Goal: Check status: Check status

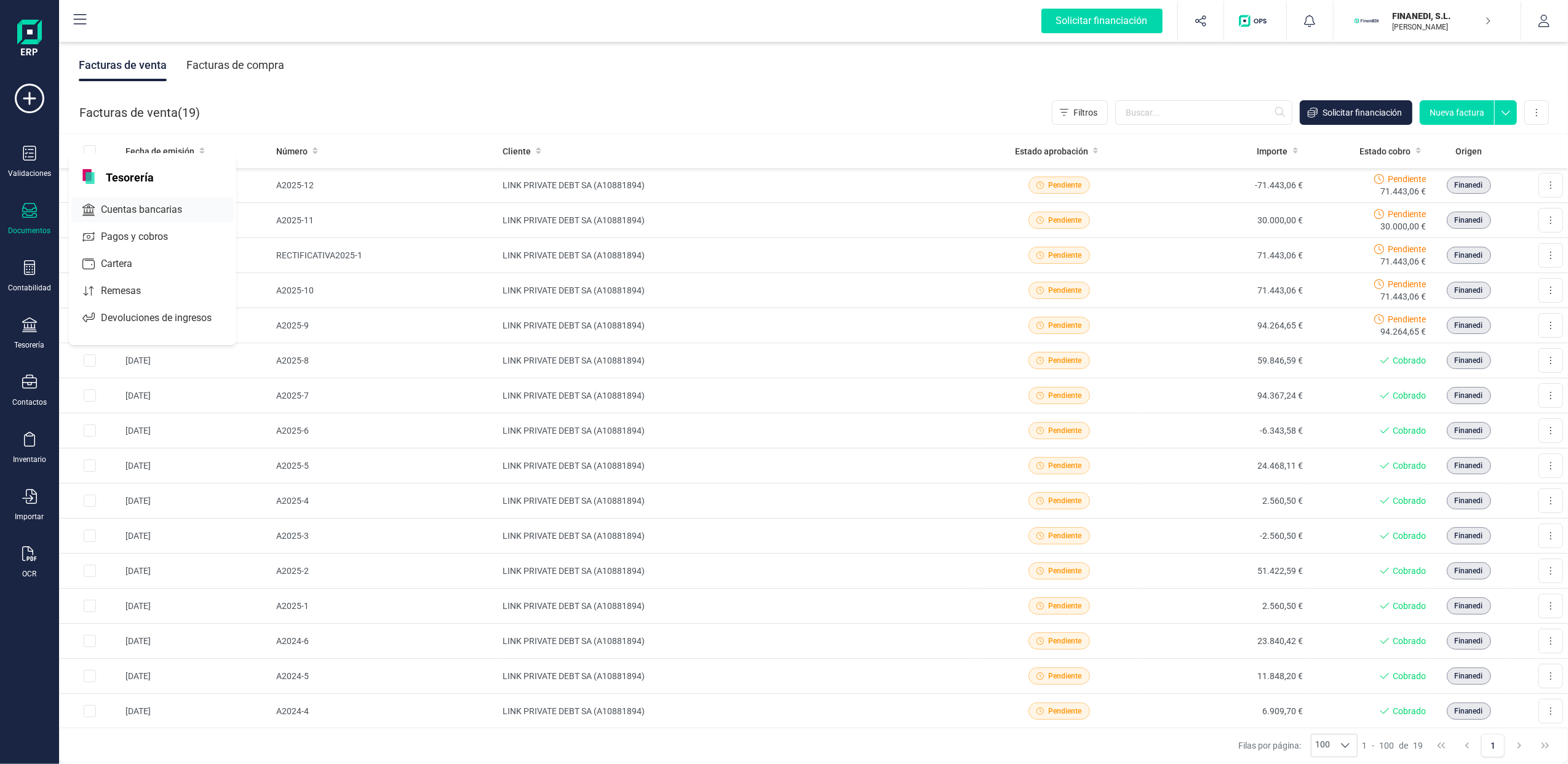
click at [163, 207] on span "Cuentas bancarias" at bounding box center [150, 209] width 108 height 15
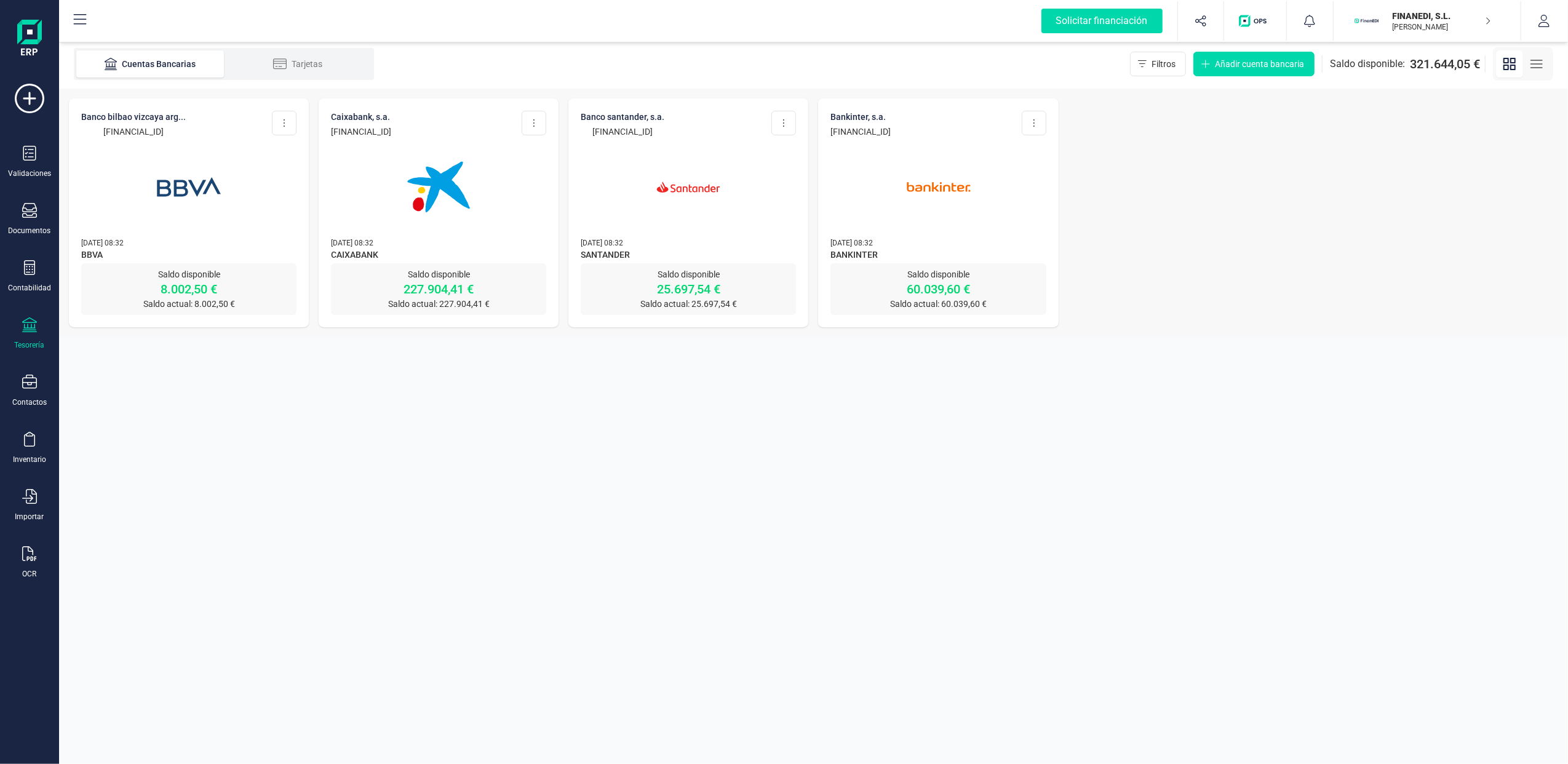
click at [1426, 11] on p "FINANEDI, S.L." at bounding box center [1442, 16] width 98 height 12
click at [1349, 177] on div "SCD SERVICIOS FINANCIEROS SL" at bounding box center [1420, 183] width 196 height 15
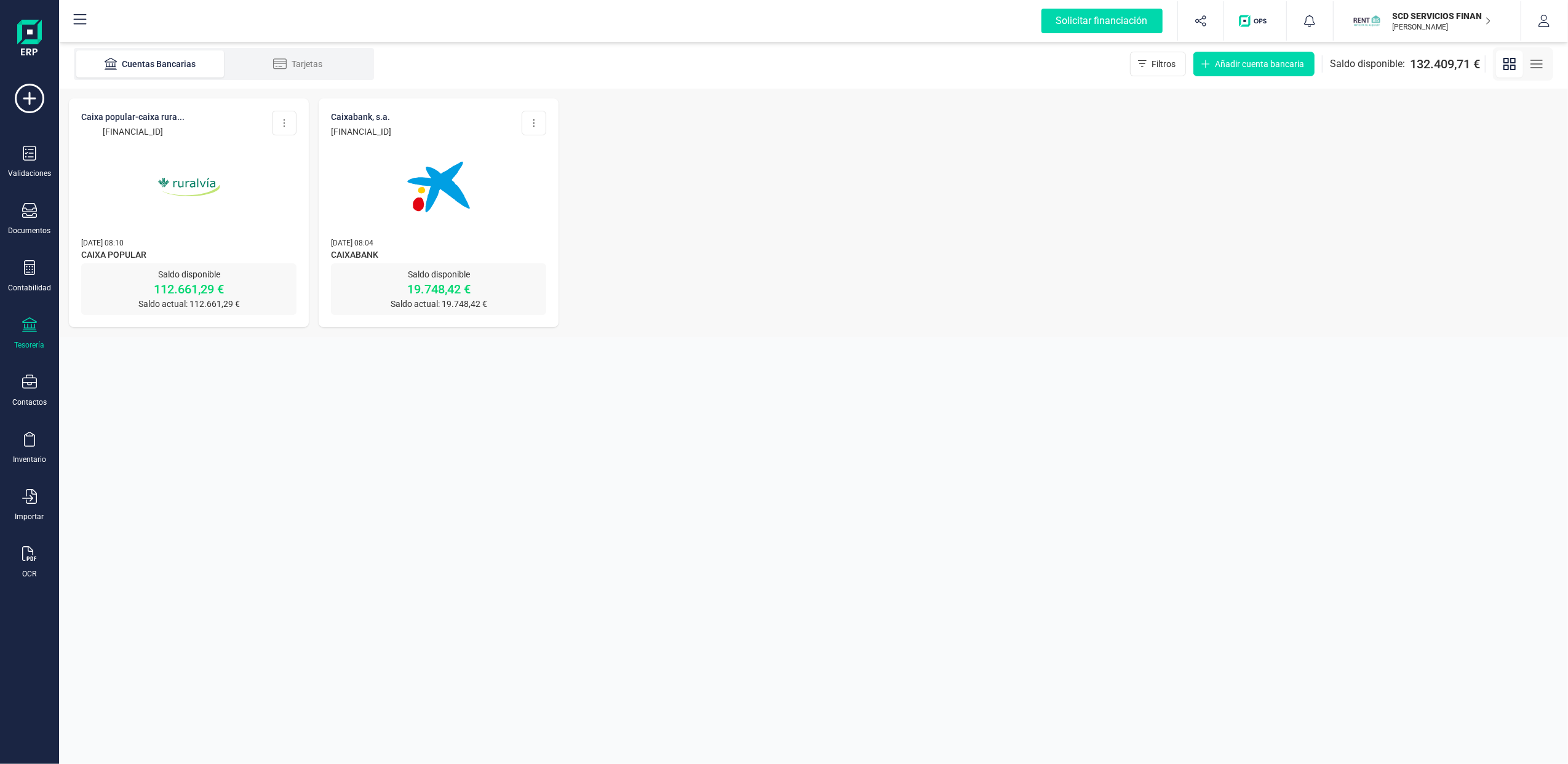
click at [417, 271] on p "Saldo disponible" at bounding box center [439, 274] width 215 height 12
click at [469, 289] on p "19.748,42 €" at bounding box center [439, 289] width 215 height 17
click at [203, 166] on img at bounding box center [189, 187] width 103 height 103
click at [426, 178] on img at bounding box center [439, 187] width 103 height 103
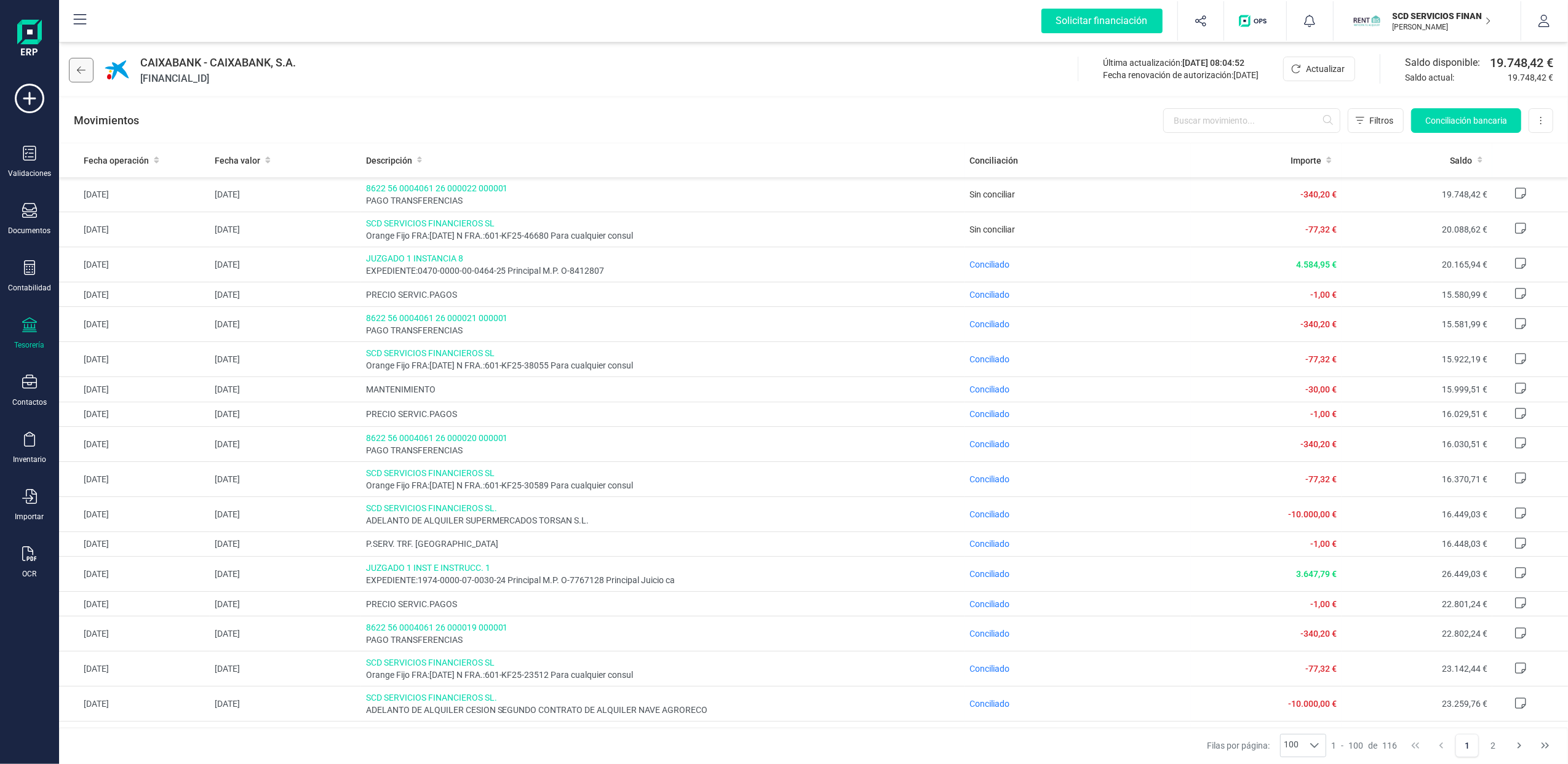
click at [84, 65] on icon at bounding box center [81, 70] width 8 height 10
